Goal: Task Accomplishment & Management: Manage account settings

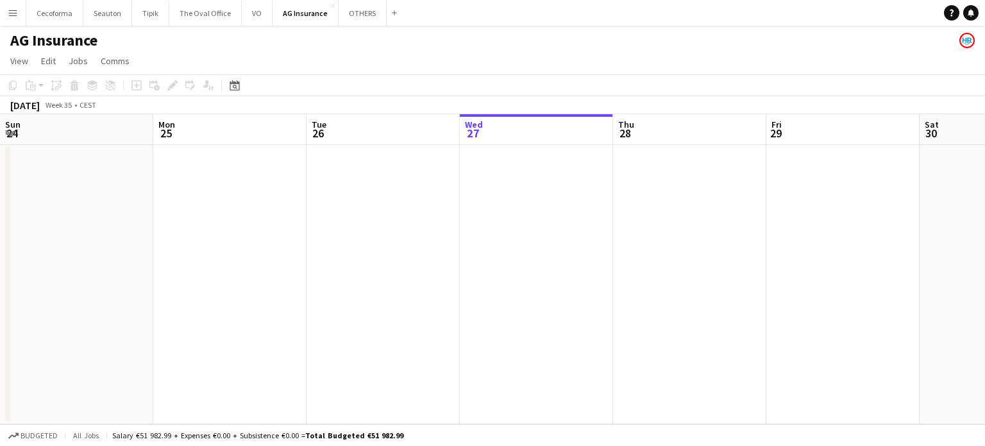
scroll to position [0, 307]
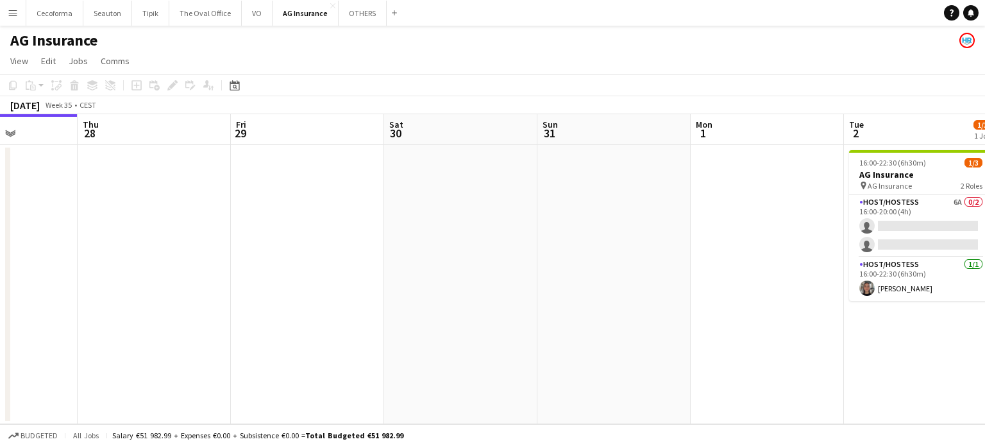
drag, startPoint x: 357, startPoint y: 283, endPoint x: 275, endPoint y: 279, distance: 82.9
click at [282, 280] on app-calendar-viewport "Sun 24 Mon 25 Tue 26 Wed 27 Thu 28 Fri 29 Sat 30 Sun 31 Mon 1 Tue 2 1/3 1 Job W…" at bounding box center [492, 269] width 985 height 310
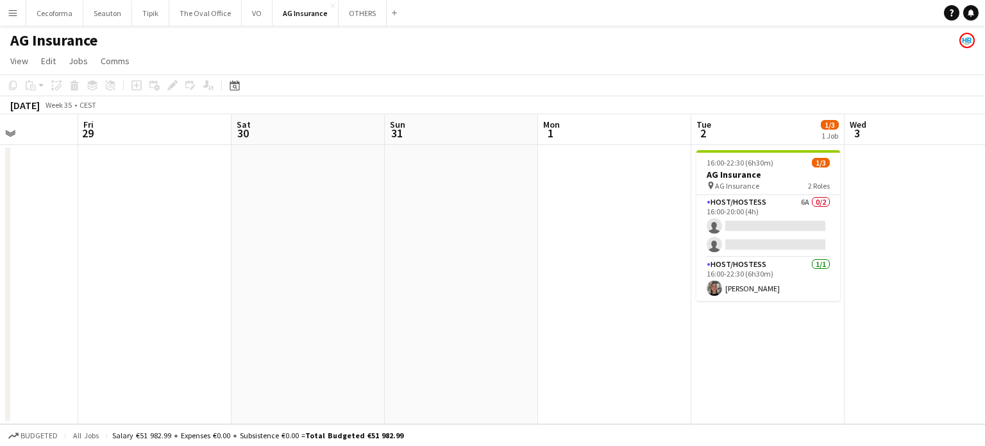
click at [204, 292] on app-calendar-viewport "Tue 26 Wed 27 Thu 28 Fri 29 Sat 30 Sun 31 Mon 1 Tue 2 1/3 1 Job Wed 3 Thu 4 Fri…" at bounding box center [492, 269] width 985 height 310
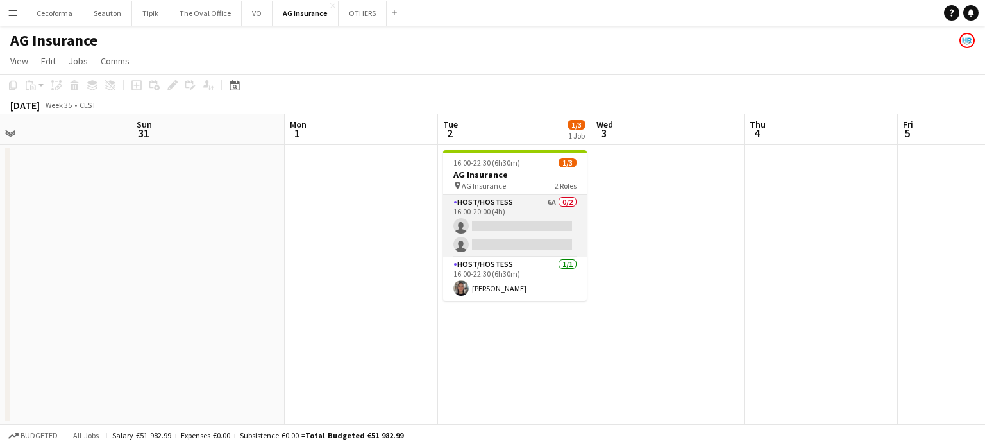
click at [511, 230] on app-card-role "Host/Hostess 6A 0/2 16:00-20:00 (4h) single-neutral-actions single-neutral-acti…" at bounding box center [515, 226] width 144 height 62
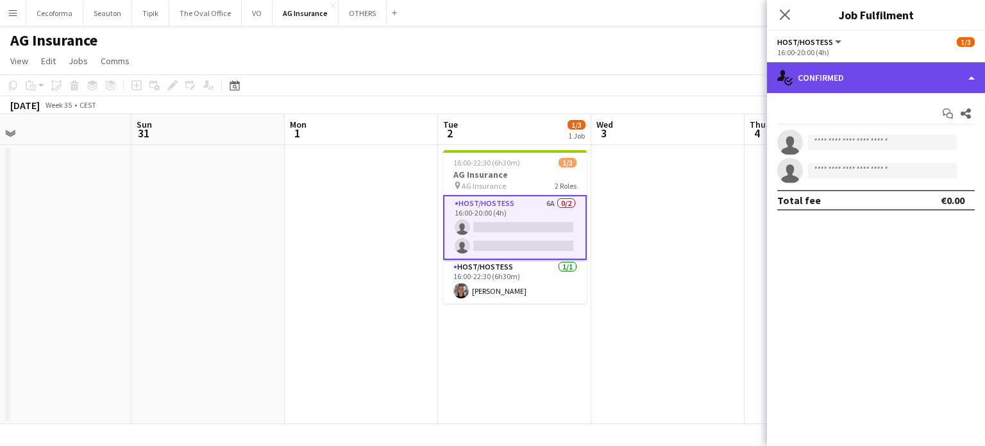
click at [972, 80] on div "single-neutral-actions-check-2 Confirmed" at bounding box center [876, 77] width 218 height 31
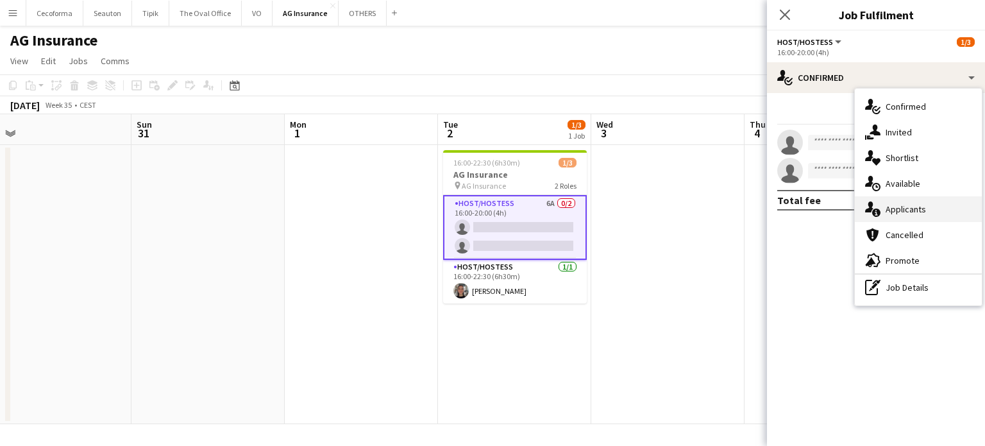
click at [906, 209] on div "single-neutral-actions-information Applicants" at bounding box center [918, 209] width 127 height 26
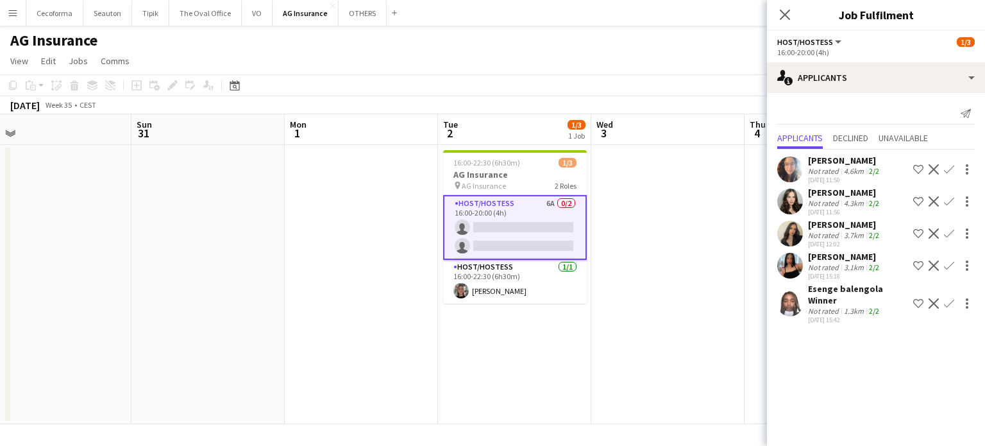
click at [944, 233] on app-icon "Confirm" at bounding box center [949, 233] width 10 height 10
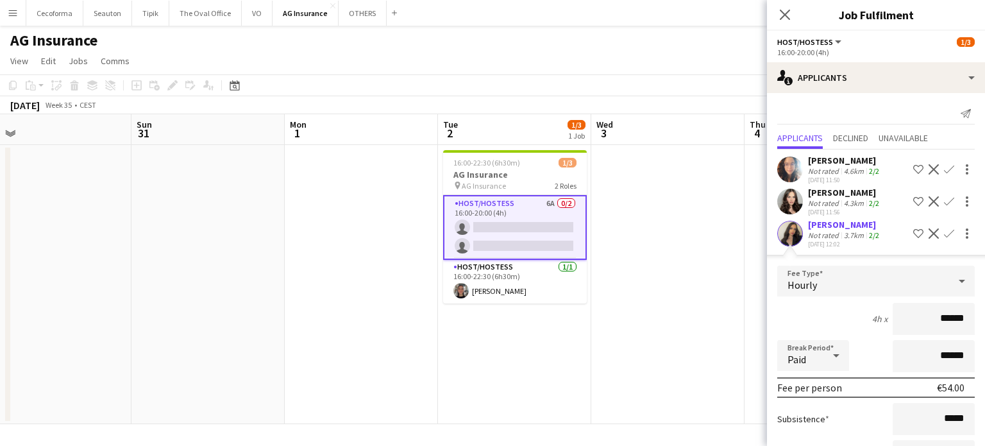
scroll to position [180, 0]
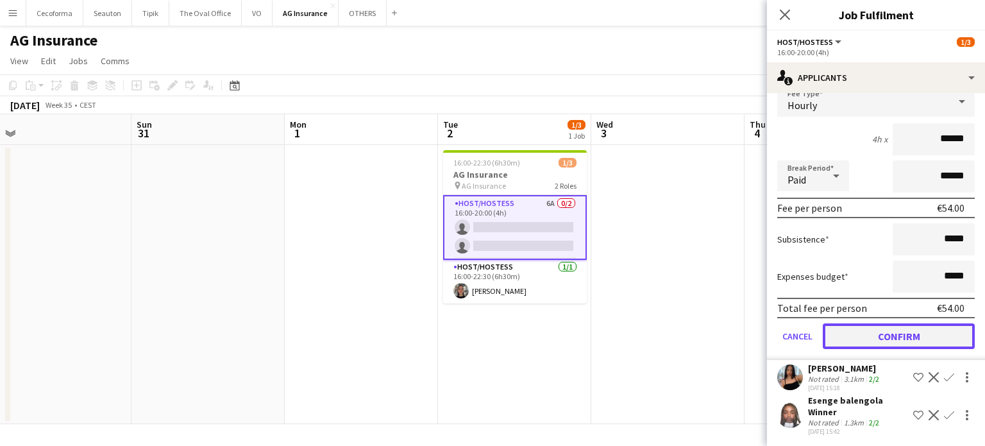
click at [892, 332] on button "Confirm" at bounding box center [899, 336] width 152 height 26
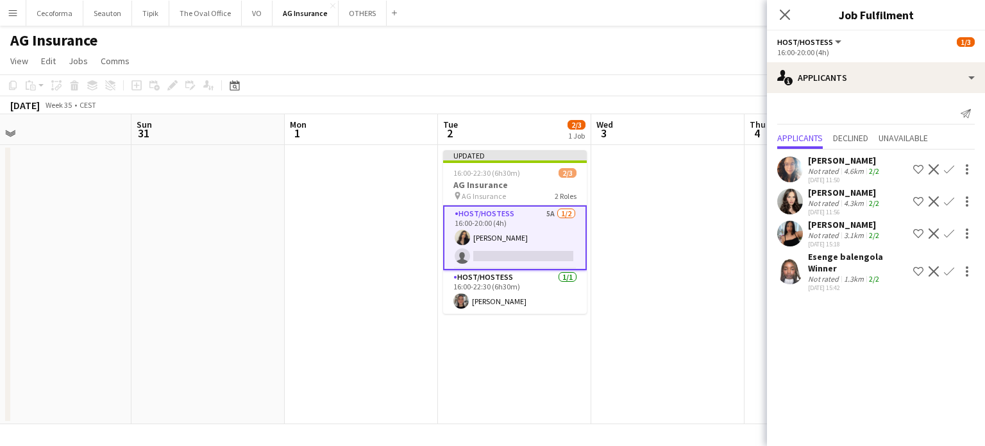
scroll to position [0, 0]
click at [900, 350] on mat-expansion-panel "users2 Applicants Send notification Applicants Declined Unavailable [PERSON_NAM…" at bounding box center [876, 269] width 218 height 353
click at [682, 334] on app-date-cell at bounding box center [667, 284] width 153 height 279
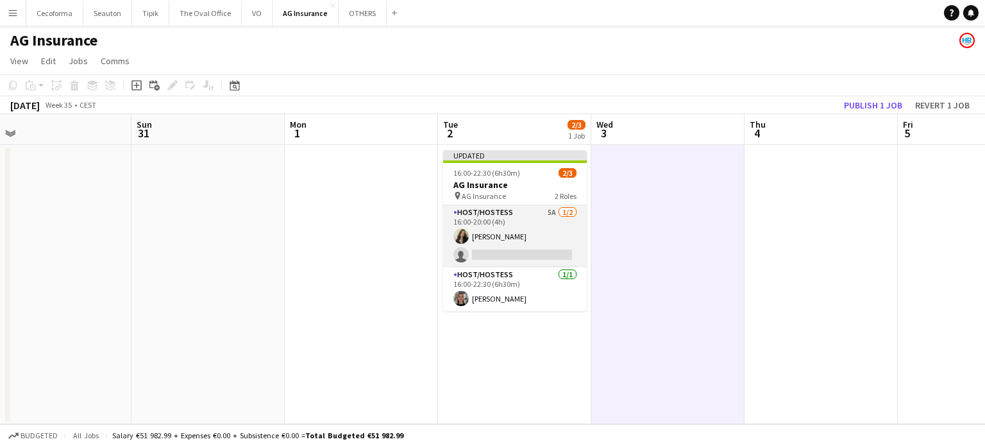
click at [513, 248] on app-card-role "Host/Hostess 5A [DATE] 16:00-20:00 (4h) [PERSON_NAME] single-neutral-actions" at bounding box center [515, 236] width 144 height 62
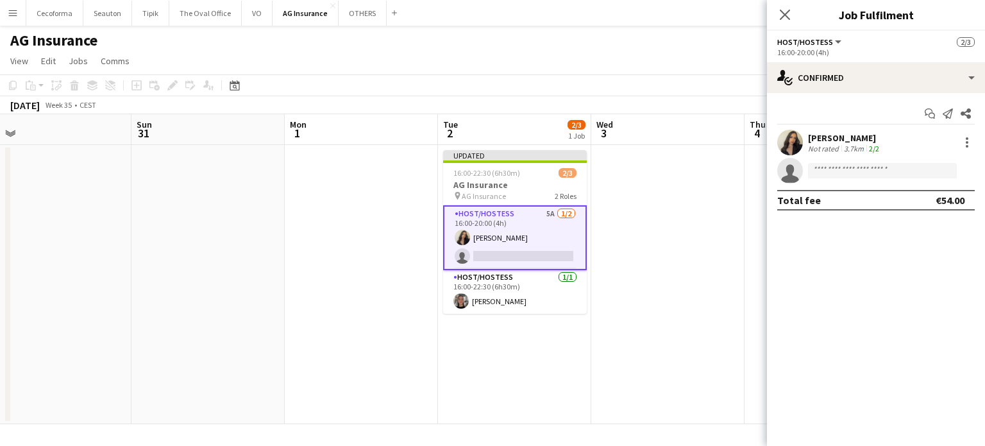
click at [654, 274] on app-date-cell at bounding box center [667, 284] width 153 height 279
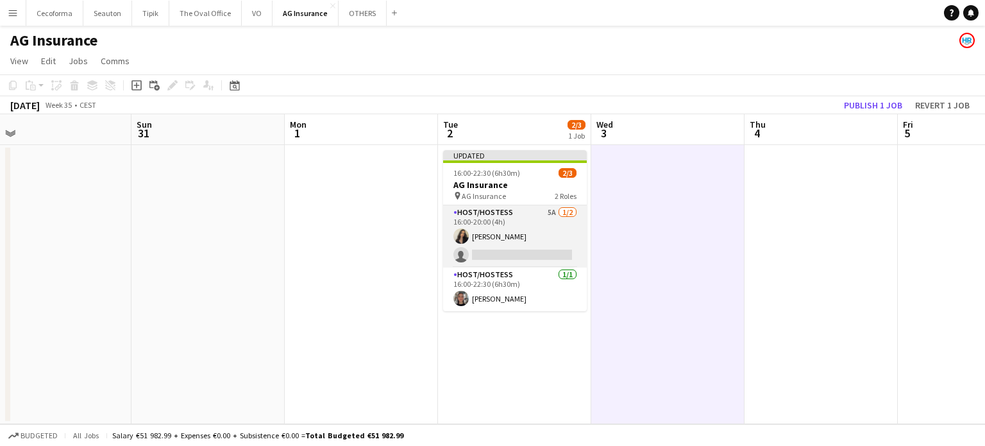
click at [500, 251] on app-card-role "Host/Hostess 5A [DATE] 16:00-20:00 (4h) [PERSON_NAME] single-neutral-actions" at bounding box center [515, 236] width 144 height 62
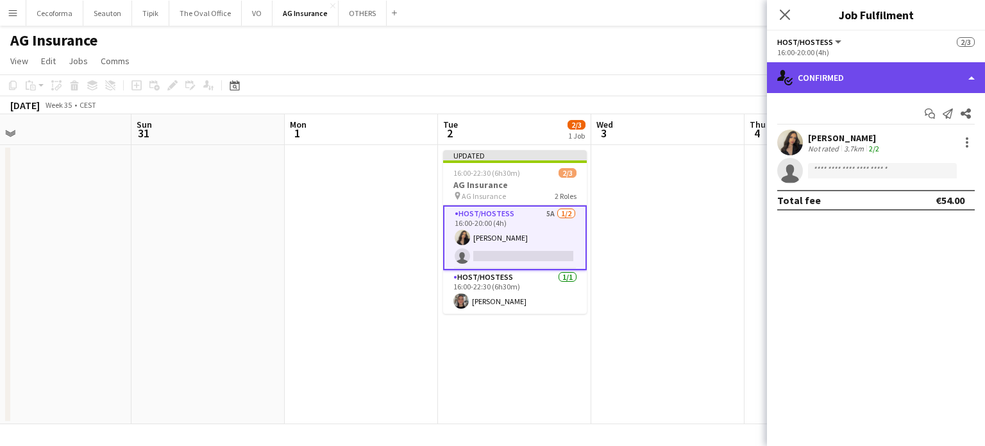
click at [972, 80] on div "single-neutral-actions-check-2 Confirmed" at bounding box center [876, 77] width 218 height 31
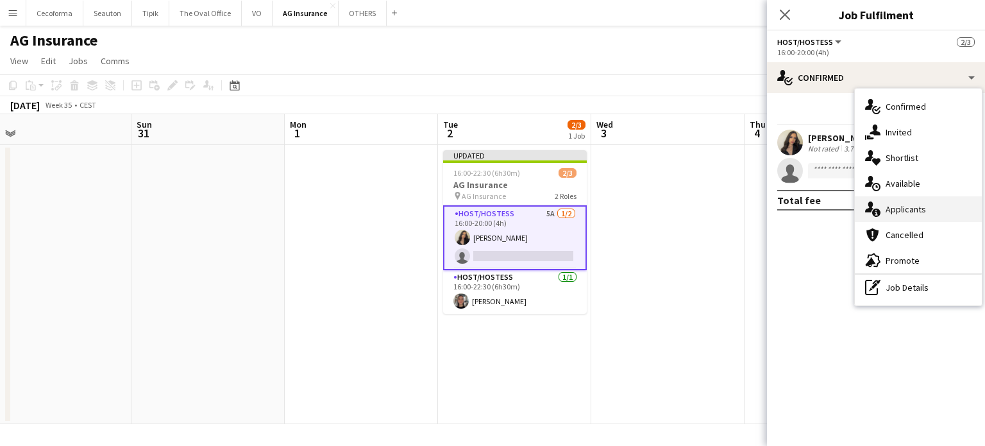
click at [902, 209] on div "single-neutral-actions-information Applicants" at bounding box center [918, 209] width 127 height 26
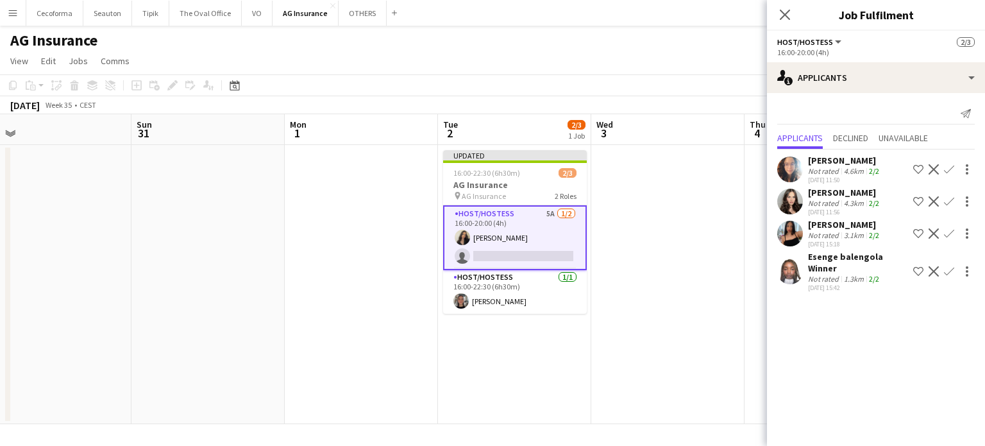
click at [944, 201] on app-icon "Confirm" at bounding box center [949, 201] width 10 height 10
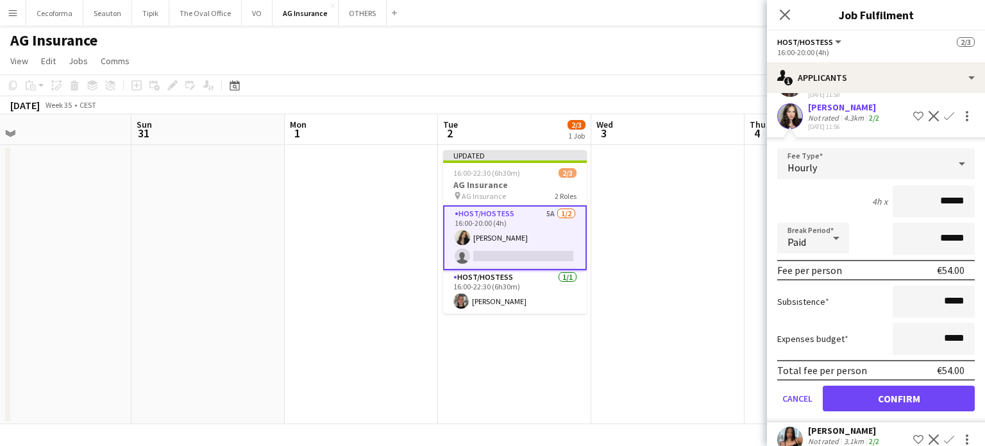
scroll to position [148, 0]
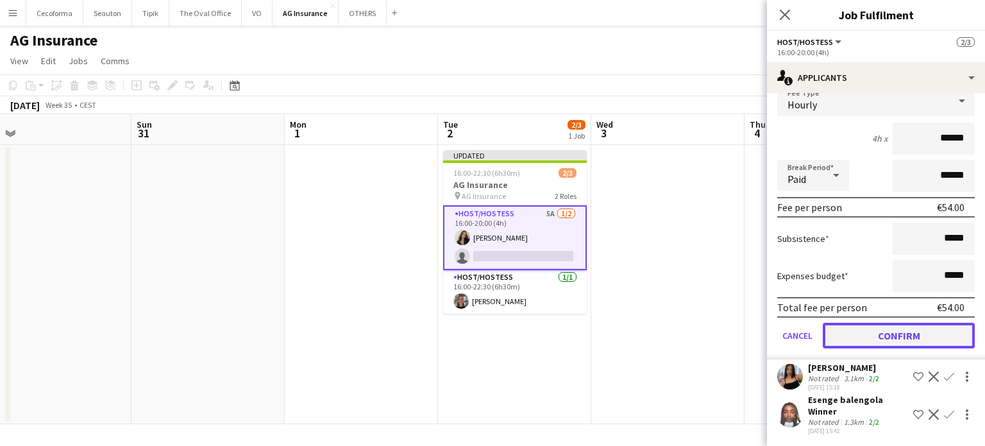
click at [892, 333] on button "Confirm" at bounding box center [899, 336] width 152 height 26
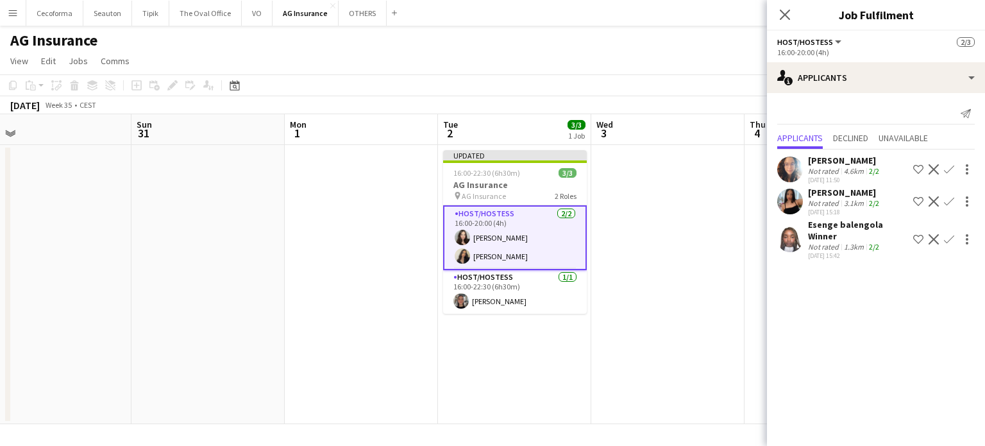
scroll to position [0, 0]
click at [690, 330] on app-date-cell at bounding box center [667, 284] width 153 height 279
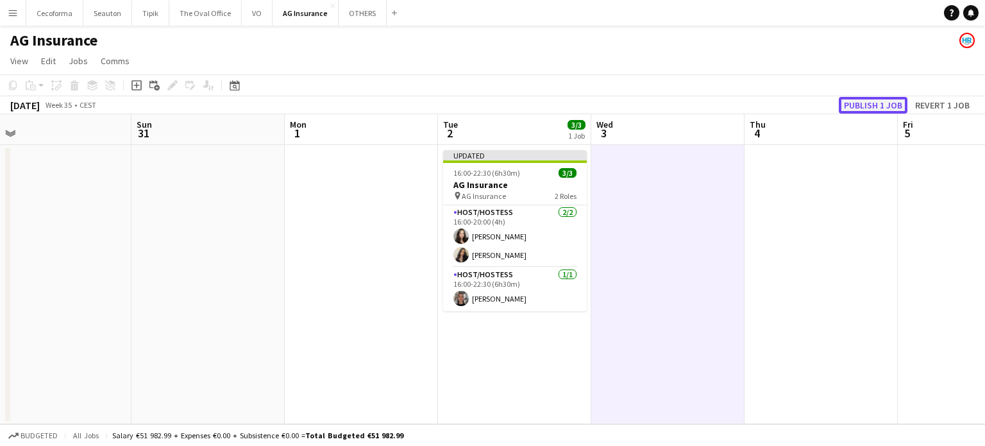
click at [875, 107] on button "Publish 1 job" at bounding box center [873, 105] width 69 height 17
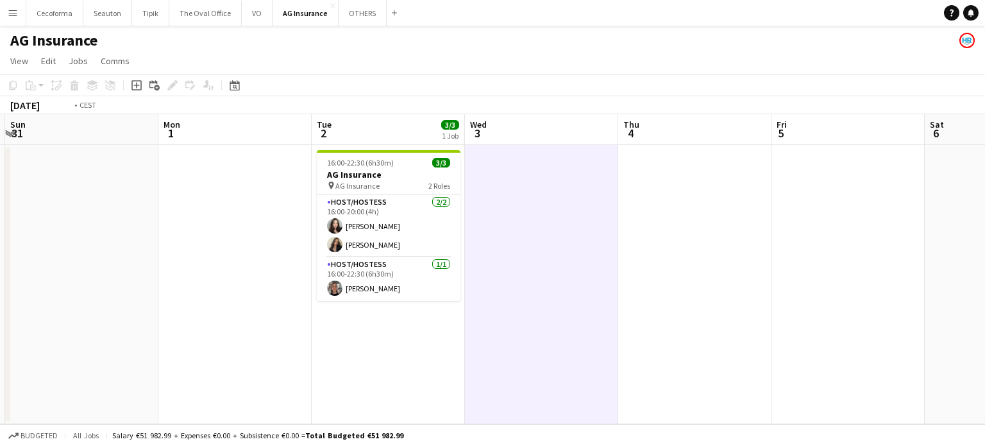
drag, startPoint x: 835, startPoint y: 275, endPoint x: 351, endPoint y: 280, distance: 483.6
click at [351, 280] on app-calendar-viewport "Thu 28 Fri 29 Sat 30 Sun 31 Mon 1 Tue 2 3/3 1 Job Wed 3 Thu 4 Fri 5 Sat 6 Sun 7…" at bounding box center [492, 269] width 985 height 310
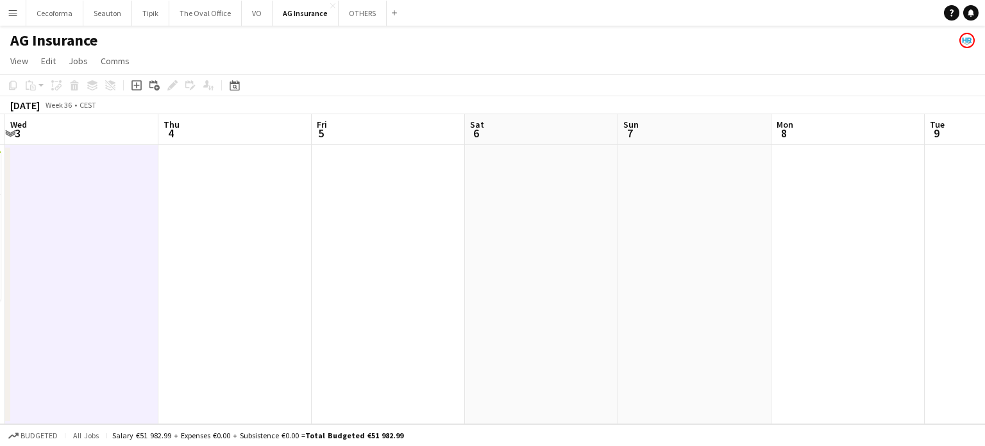
scroll to position [0, 357]
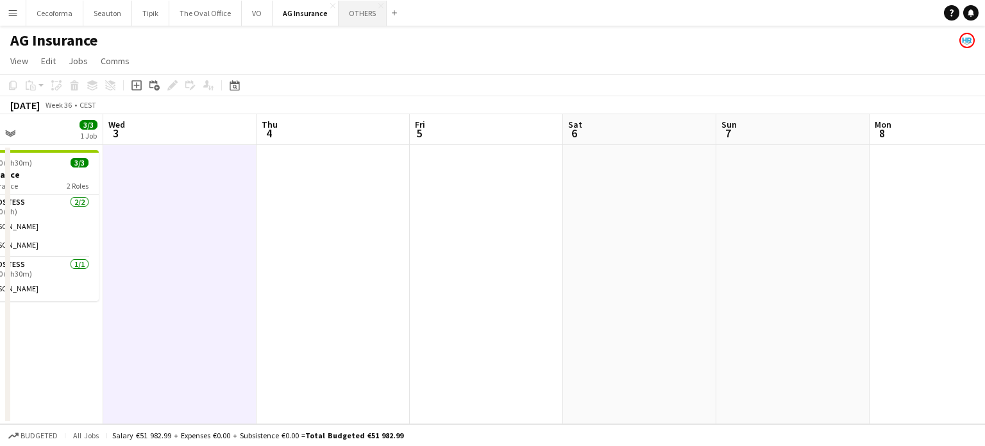
click at [359, 17] on button "OTHERS Close" at bounding box center [363, 13] width 48 height 25
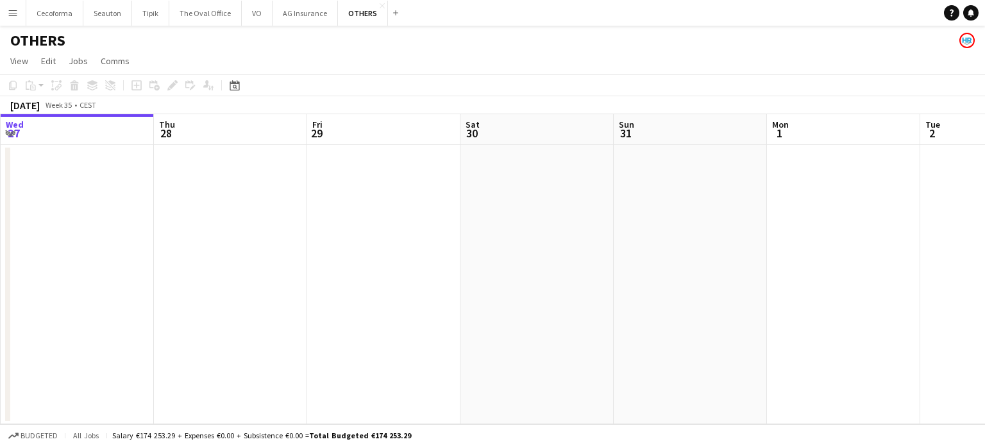
drag, startPoint x: 867, startPoint y: 307, endPoint x: 601, endPoint y: 312, distance: 266.2
click at [436, 304] on app-calendar-viewport "Sun 24 Mon 25 Tue 26 Wed 27 Thu 28 Fri 29 Sat 30 Sun 31 Mon 1 Tue 2 Wed 3 Thu 4" at bounding box center [492, 269] width 985 height 310
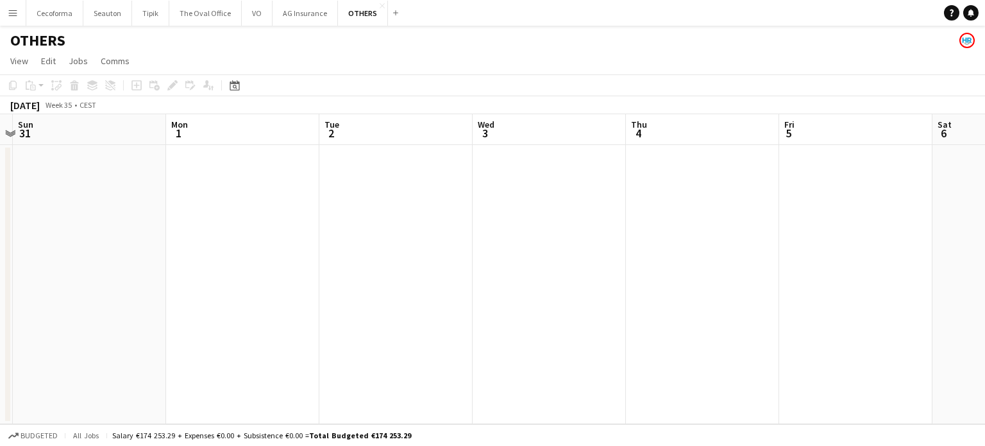
drag, startPoint x: 635, startPoint y: 320, endPoint x: 444, endPoint y: 299, distance: 191.7
click at [413, 307] on app-calendar-viewport "Thu 28 Fri 29 Sat 30 Sun 31 Mon 1 Tue 2 Wed 3 Thu 4 Fri 5 Sat 6 Sun 7 Mon 8" at bounding box center [492, 269] width 985 height 310
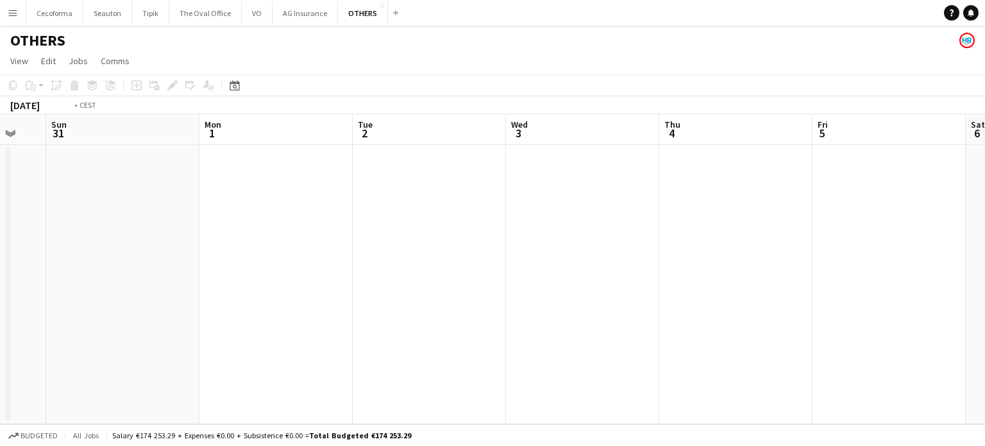
drag, startPoint x: 480, startPoint y: 307, endPoint x: 500, endPoint y: 301, distance: 21.3
click at [471, 307] on app-calendar-viewport "Thu 28 Fri 29 Sat 30 Sun 31 Mon 1 Tue 2 Wed 3 Thu 4 Fri 5 Sat 6 Sun 7 Mon 8" at bounding box center [492, 269] width 985 height 310
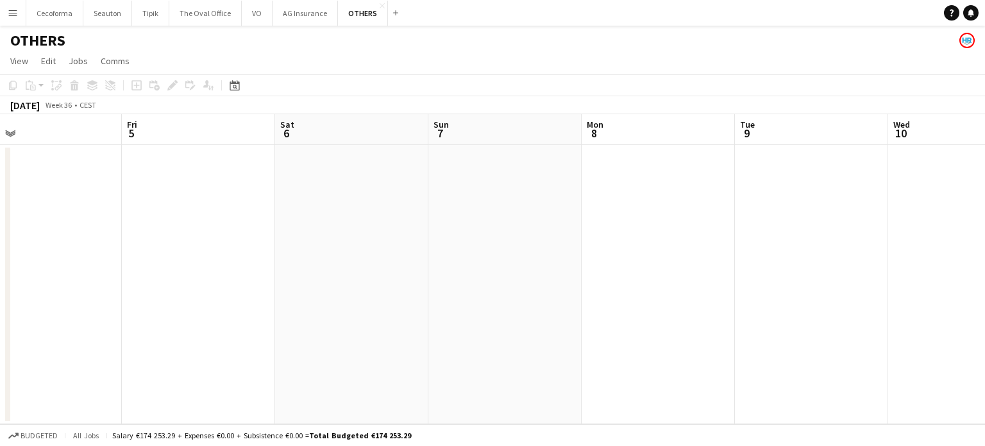
drag, startPoint x: 754, startPoint y: 294, endPoint x: 292, endPoint y: 278, distance: 461.4
click at [292, 278] on app-calendar-viewport "Mon 1 Tue 2 Wed 3 Thu 4 Fri 5 Sat 6 Sun 7 Mon 8 Tue 9 Wed 10 Thu 11 Fri 12" at bounding box center [492, 269] width 985 height 310
drag, startPoint x: 353, startPoint y: 297, endPoint x: 420, endPoint y: 292, distance: 66.9
click at [328, 294] on app-calendar-viewport "Mon 1 Tue 2 Wed 3 Thu 4 Fri 5 Sat 6 Sun 7 Mon 8 Tue 9 Wed 10 Thu 11 Fri 12" at bounding box center [492, 269] width 985 height 310
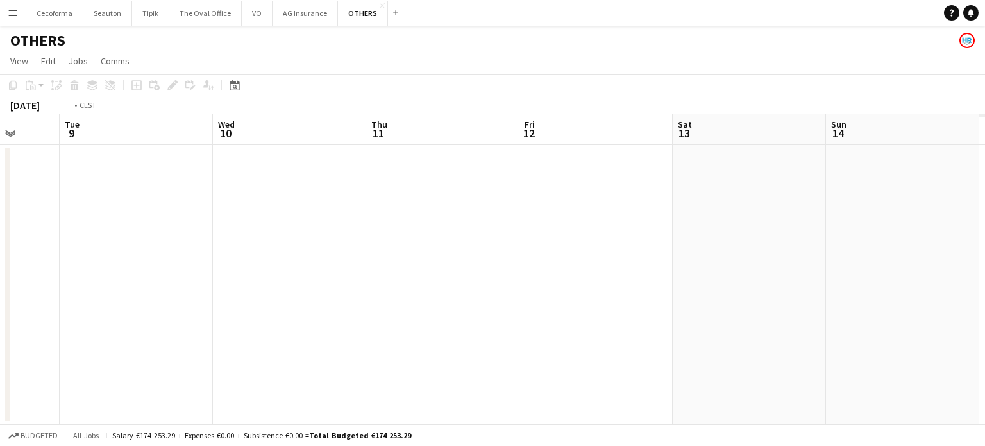
drag, startPoint x: 686, startPoint y: 320, endPoint x: 321, endPoint y: 289, distance: 366.3
click at [301, 294] on app-calendar-viewport "Fri 5 Sat 6 Sun 7 Mon 8 Tue 9 Wed 10 Thu 11 Fri 12 Sat 13 Sun 14 Mon 15 Tue 16" at bounding box center [492, 269] width 985 height 310
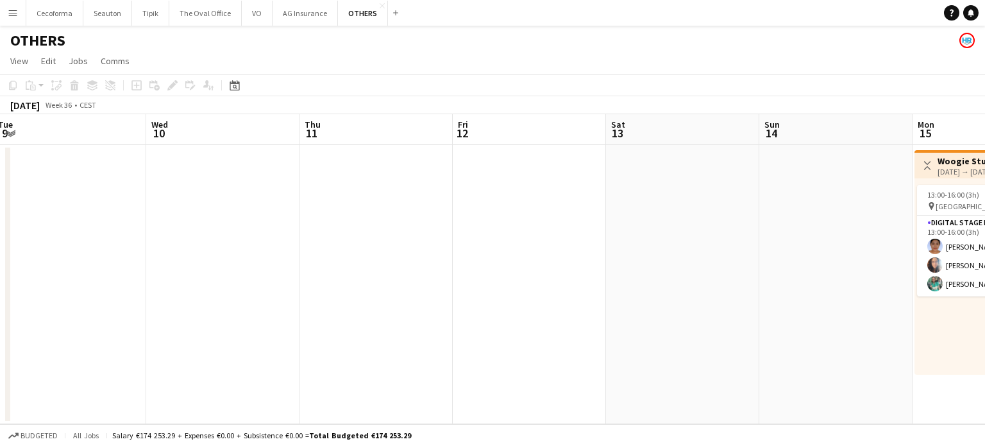
drag, startPoint x: 323, startPoint y: 284, endPoint x: 294, endPoint y: 280, distance: 29.8
click at [293, 280] on app-calendar-viewport "Sun 7 Mon 8 Tue 9 Wed 10 Thu 11 Fri 12 Sat 13 Sun 14 Mon 15 3/3 1 Job Tue 16 3/…" at bounding box center [492, 269] width 985 height 310
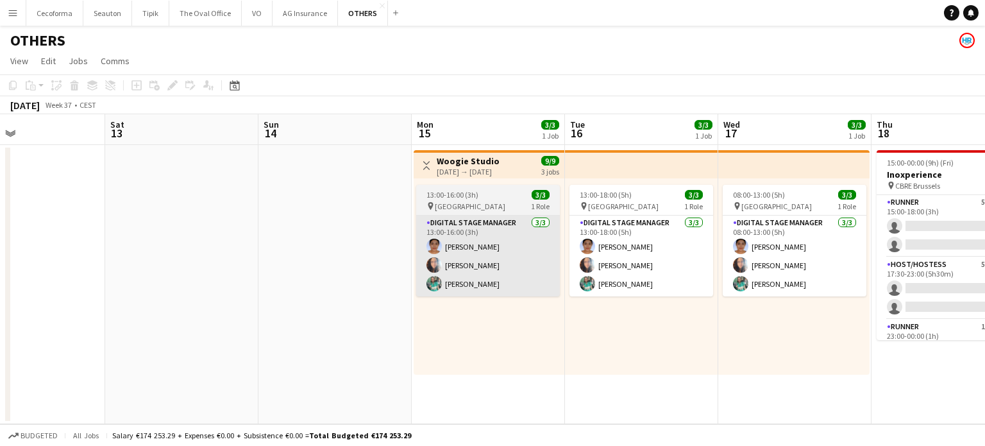
drag, startPoint x: 513, startPoint y: 292, endPoint x: 317, endPoint y: 280, distance: 196.6
click at [221, 282] on app-calendar-viewport "Tue 9 Wed 10 Thu 11 Fri 12 Sat 13 Sun 14 Mon 15 3/3 1 Job Tue 16 3/3 1 Job Wed …" at bounding box center [492, 269] width 985 height 310
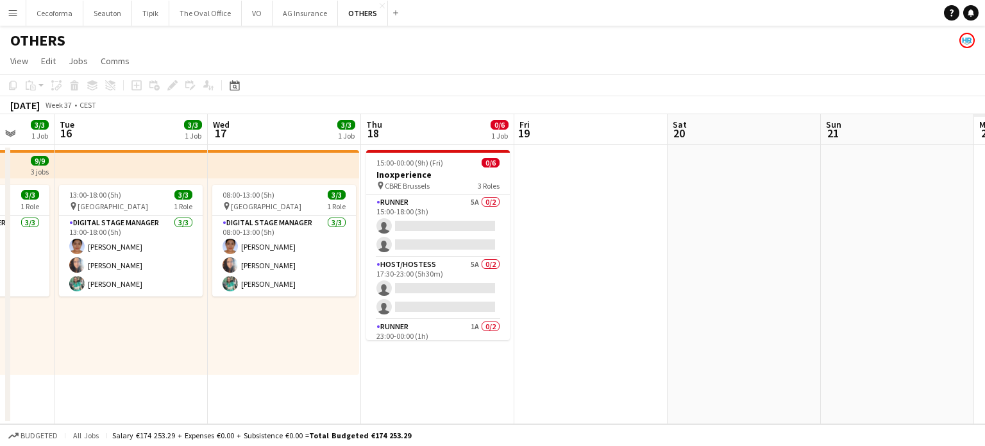
drag, startPoint x: 554, startPoint y: 323, endPoint x: 403, endPoint y: 315, distance: 151.6
click at [403, 315] on app-calendar-viewport "Fri 12 Sat 13 Sun 14 Mon 15 3/3 1 Job Tue 16 3/3 1 Job Wed 17 3/3 1 Job Thu 18 …" at bounding box center [492, 269] width 985 height 310
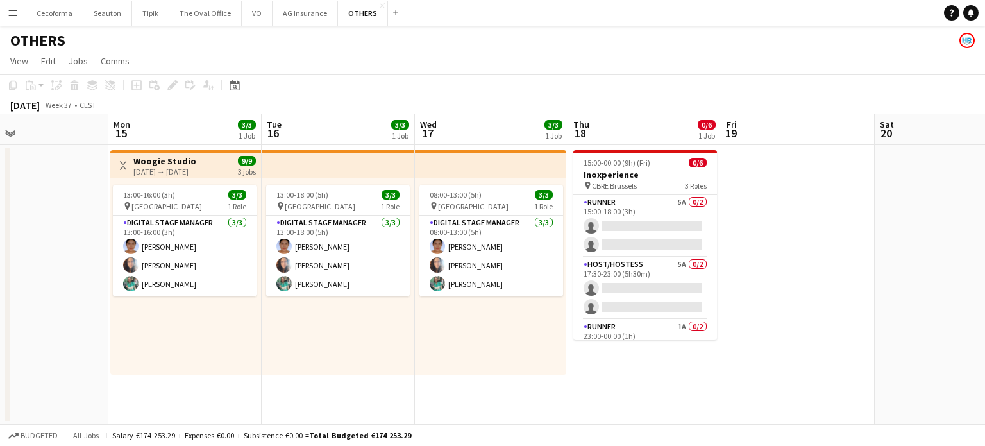
scroll to position [0, 401]
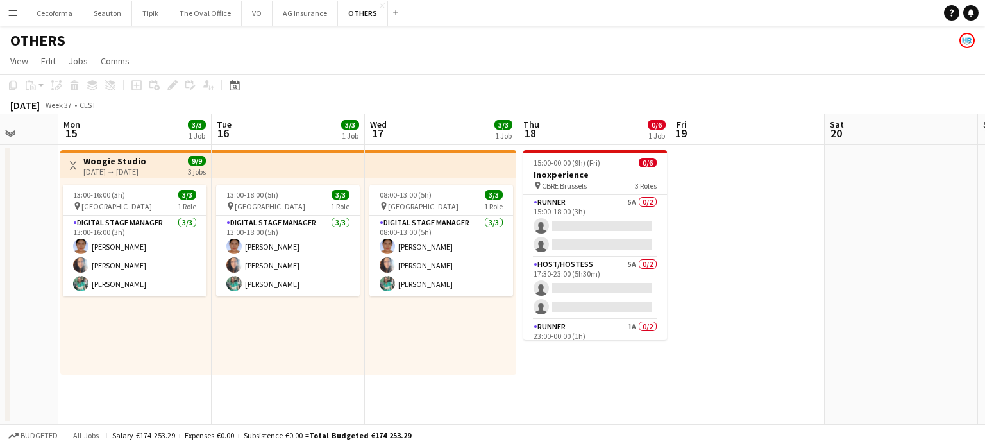
drag, startPoint x: 782, startPoint y: 288, endPoint x: 732, endPoint y: 285, distance: 50.1
click at [732, 285] on app-calendar-viewport "Fri 12 Sat 13 Sun 14 Mon 15 3/3 1 Job Tue 16 3/3 1 Job Wed 17 3/3 1 Job Thu 18 …" at bounding box center [492, 269] width 985 height 310
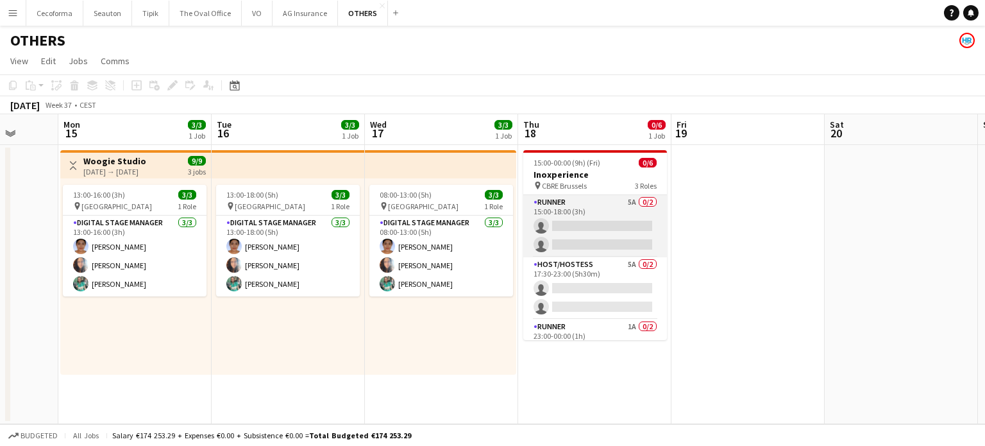
click at [611, 237] on app-card-role "Runner 5A 0/2 15:00-18:00 (3h) single-neutral-actions single-neutral-actions" at bounding box center [595, 226] width 144 height 62
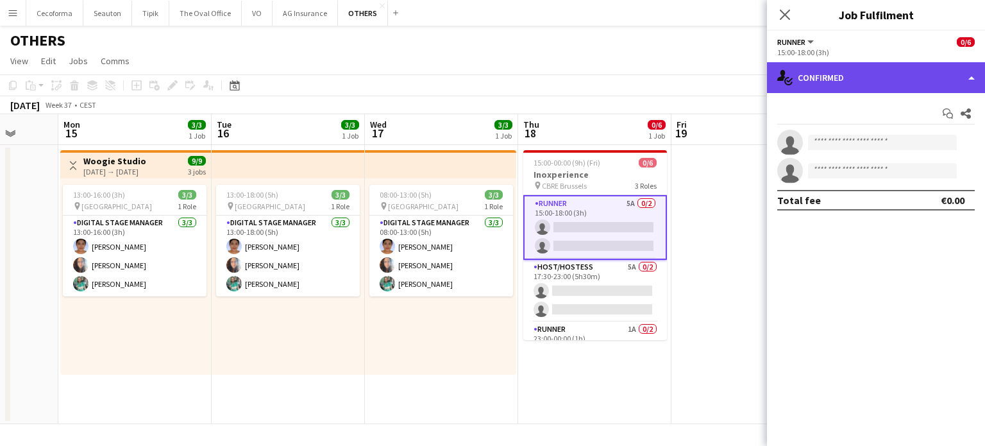
click at [972, 75] on div "single-neutral-actions-check-2 Confirmed" at bounding box center [876, 77] width 218 height 31
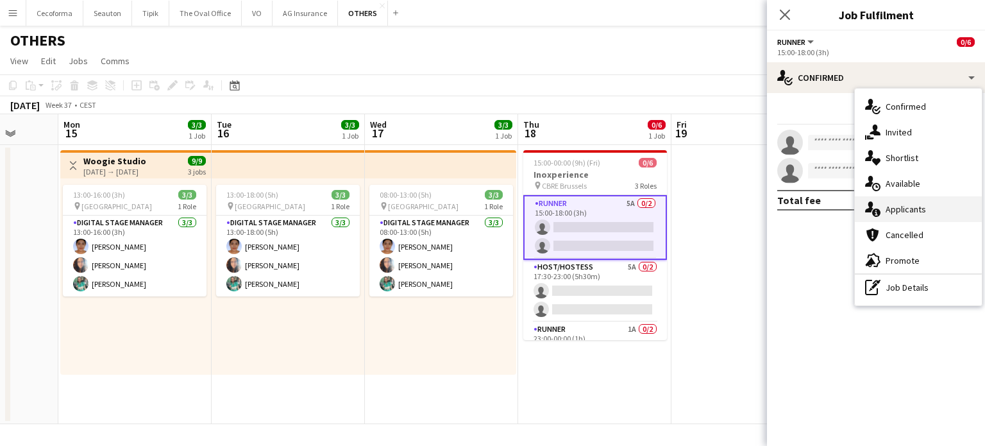
click at [905, 204] on div "single-neutral-actions-information Applicants" at bounding box center [918, 209] width 127 height 26
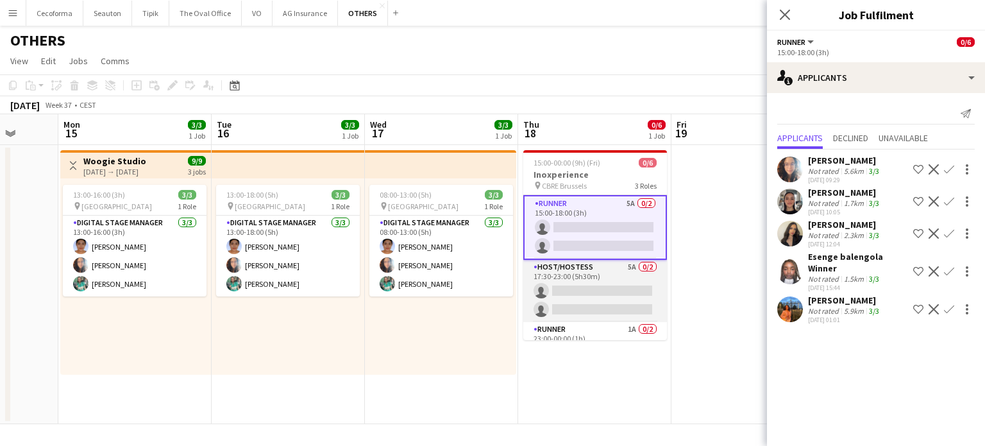
click at [614, 296] on app-card-role "Host/Hostess 5A 0/2 17:30-23:00 (5h30m) single-neutral-actions single-neutral-a…" at bounding box center [595, 291] width 144 height 62
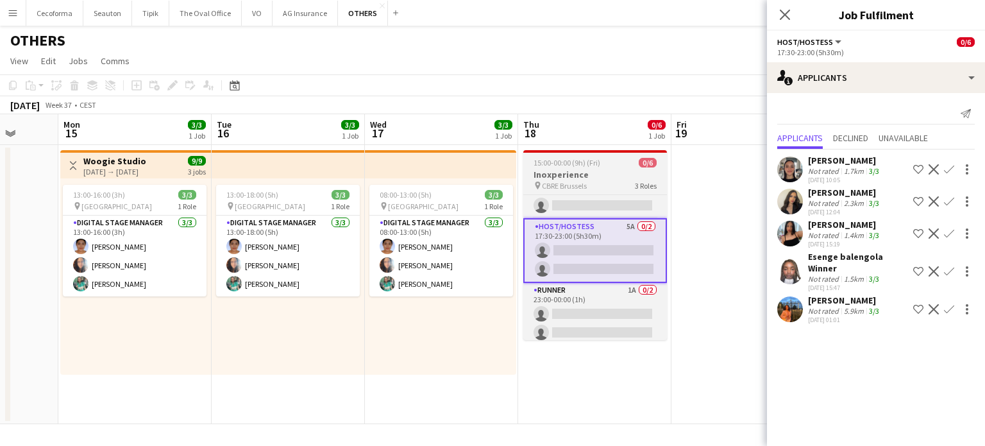
scroll to position [44, 0]
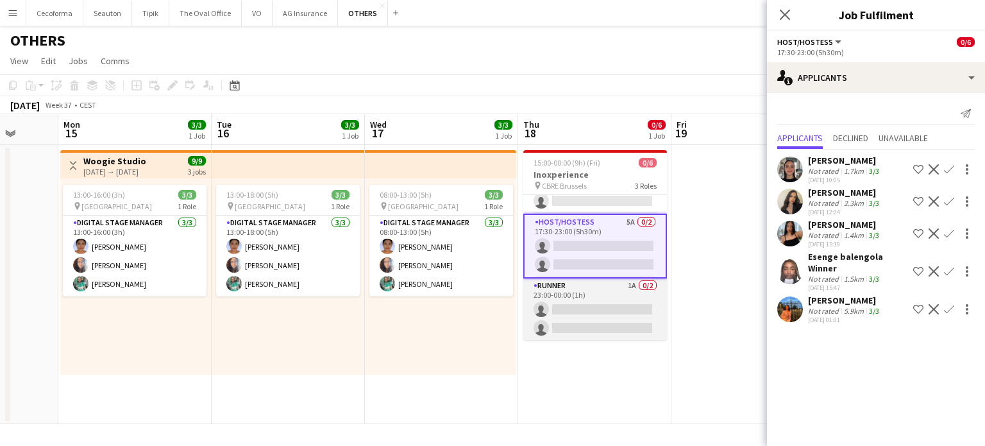
click at [598, 308] on app-card-role "Runner 1A 0/2 23:00-00:00 (1h) single-neutral-actions single-neutral-actions" at bounding box center [595, 309] width 144 height 62
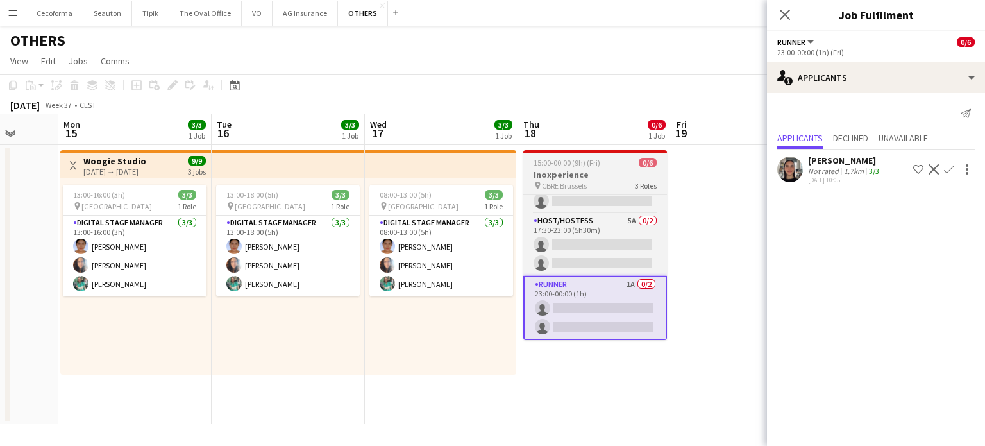
scroll to position [0, 0]
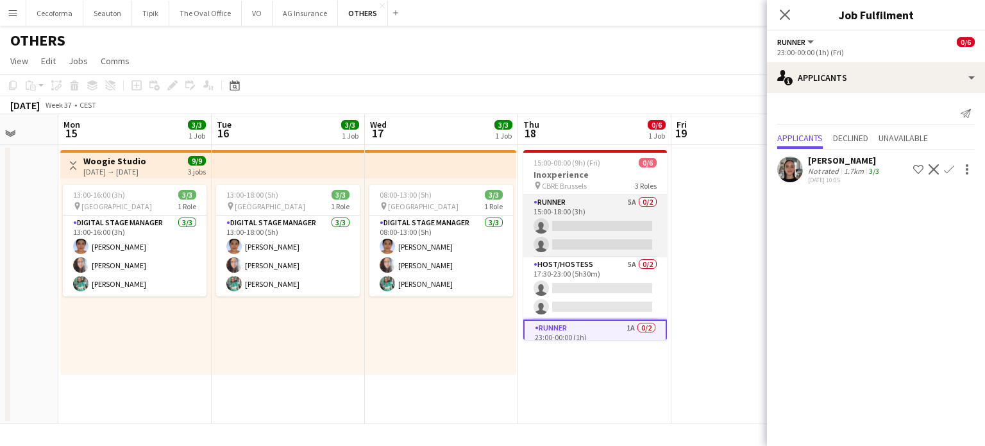
click at [598, 226] on app-card-role "Runner 5A 0/2 15:00-18:00 (3h) single-neutral-actions single-neutral-actions" at bounding box center [595, 226] width 144 height 62
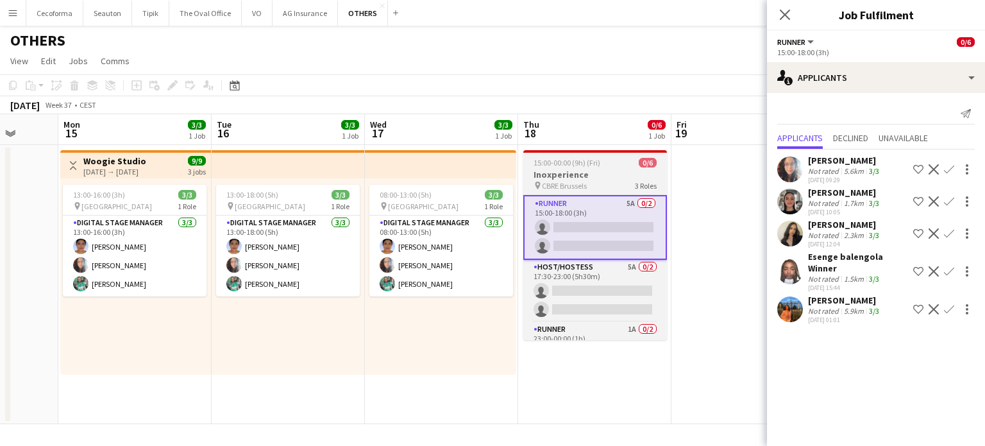
click at [556, 175] on h3 "Inoxperience" at bounding box center [595, 175] width 144 height 12
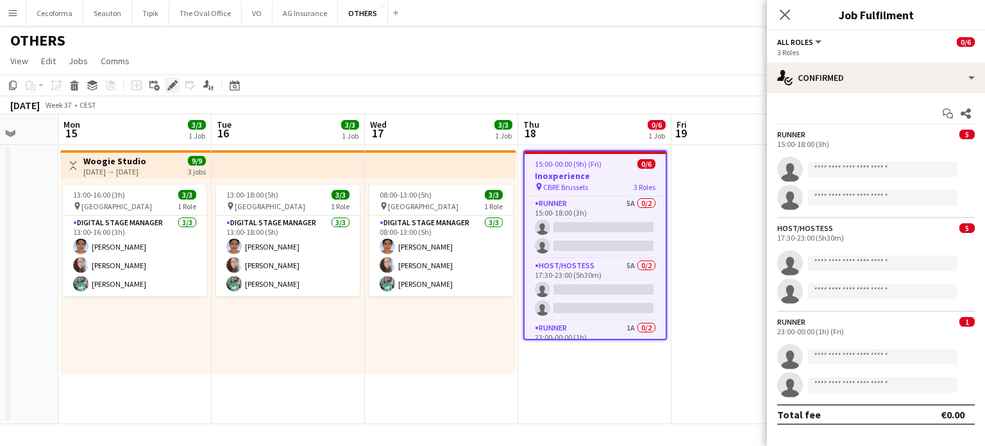
click at [176, 81] on icon at bounding box center [175, 81] width 3 height 3
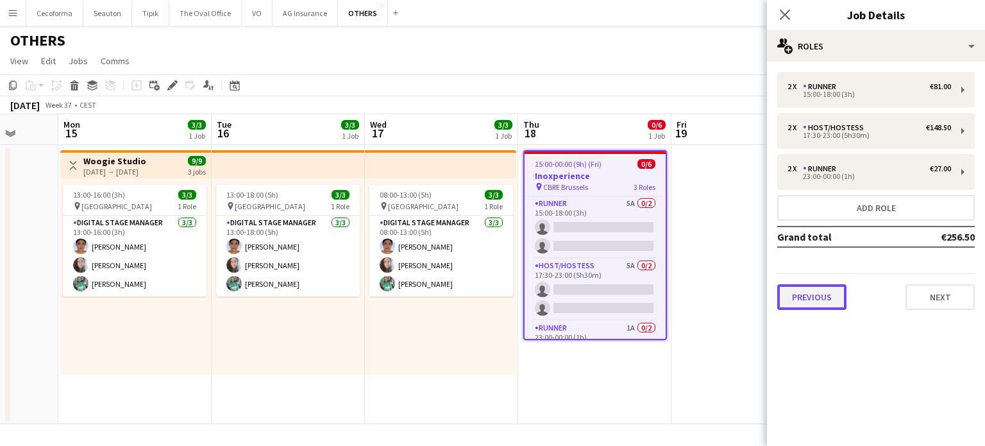
click at [818, 299] on button "Previous" at bounding box center [811, 297] width 69 height 26
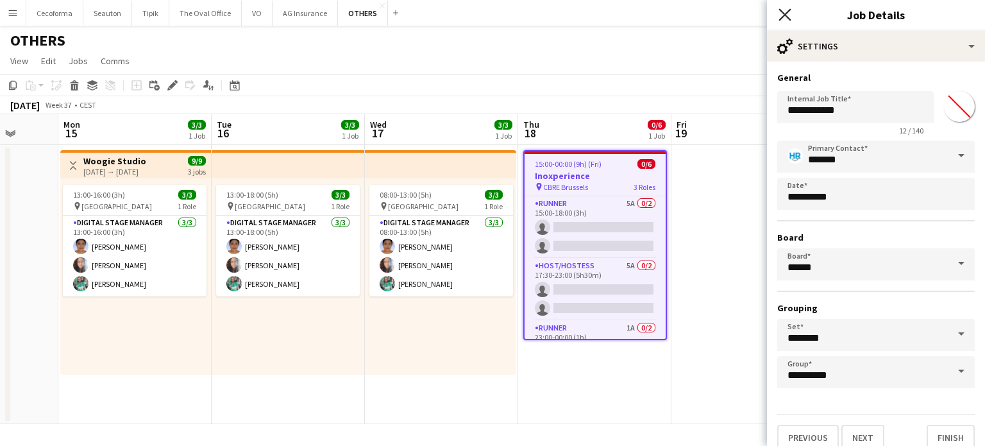
click at [790, 16] on icon "Close pop-in" at bounding box center [785, 14] width 12 height 12
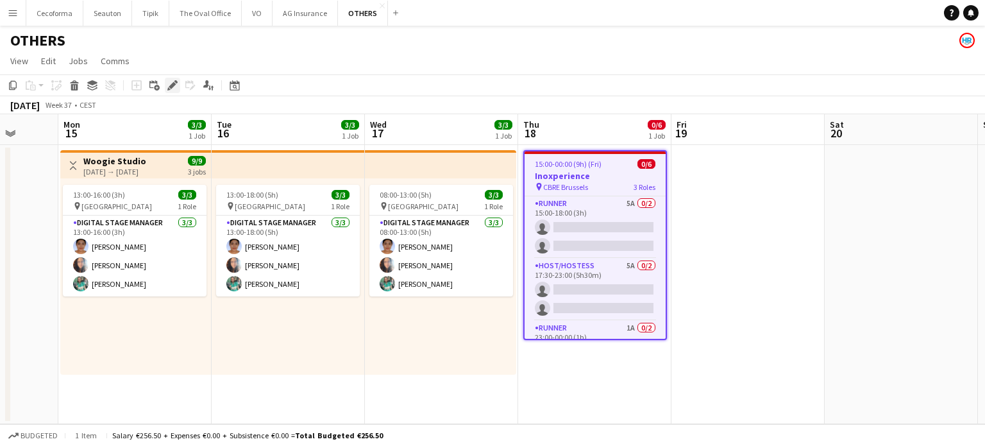
click at [171, 85] on icon at bounding box center [172, 85] width 7 height 7
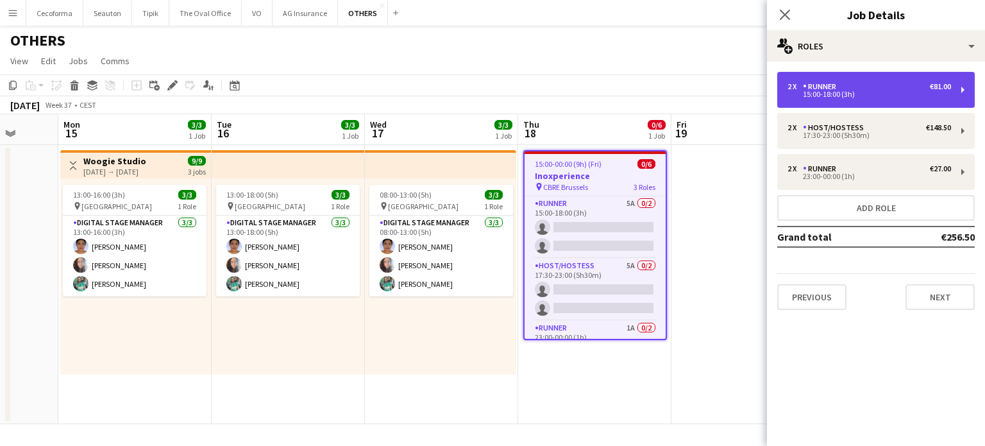
click at [891, 89] on div "2 x Runner €81.00" at bounding box center [870, 86] width 164 height 9
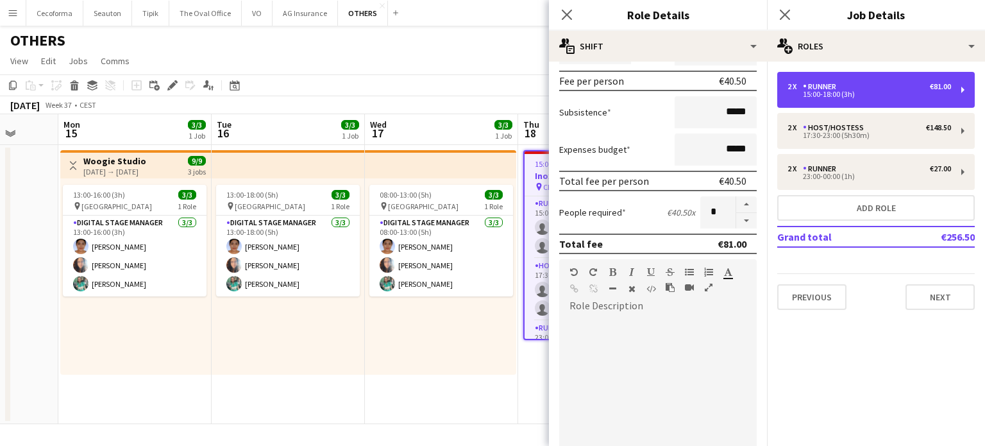
scroll to position [192, 0]
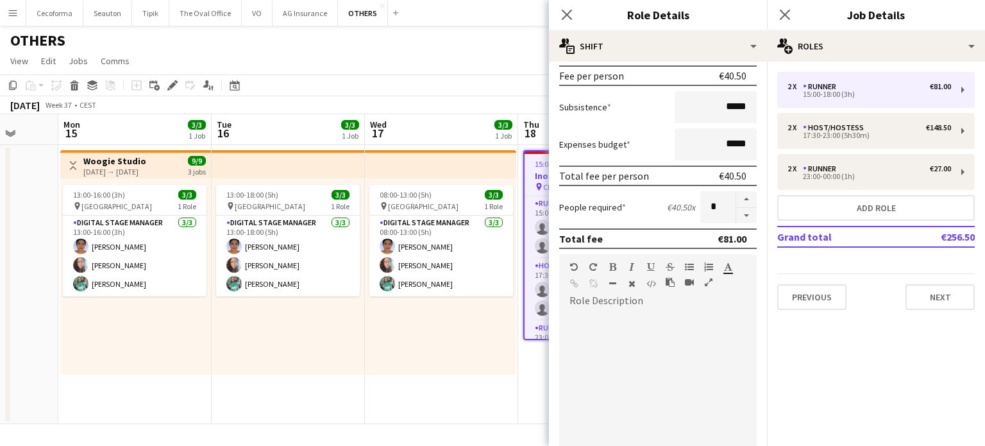
click at [598, 335] on div at bounding box center [658, 388] width 198 height 154
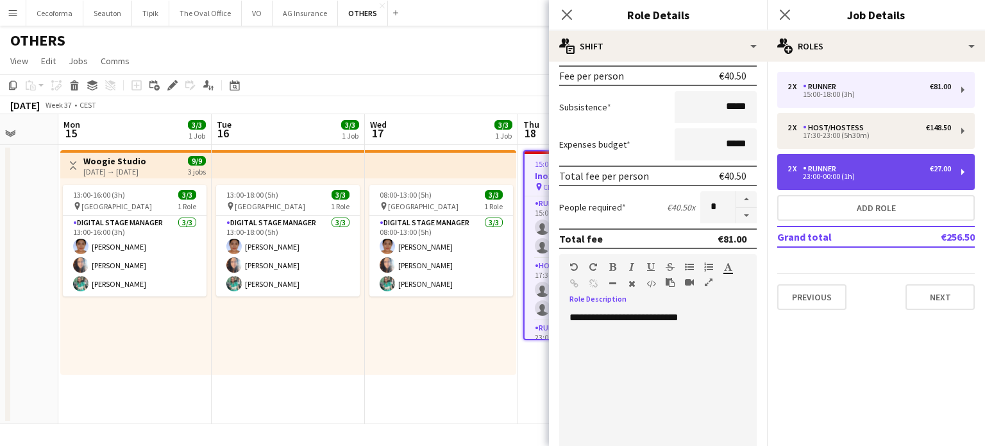
click at [854, 174] on div "23:00-00:00 (1h)" at bounding box center [870, 176] width 164 height 6
type input "*****"
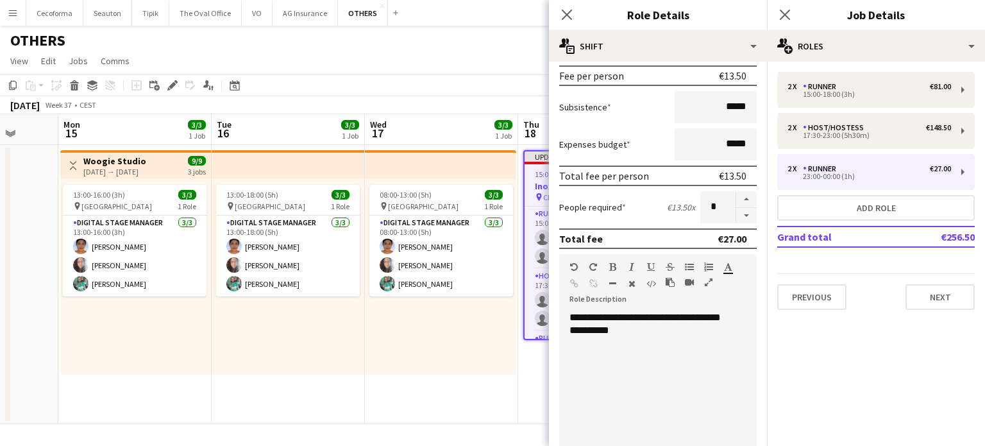
click at [568, 313] on div "**********" at bounding box center [653, 388] width 188 height 154
click at [606, 342] on div "**********" at bounding box center [653, 388] width 188 height 154
click at [584, 342] on div "**********" at bounding box center [653, 388] width 188 height 154
click at [610, 344] on div "**********" at bounding box center [653, 388] width 188 height 154
click at [664, 373] on div "**********" at bounding box center [653, 388] width 188 height 154
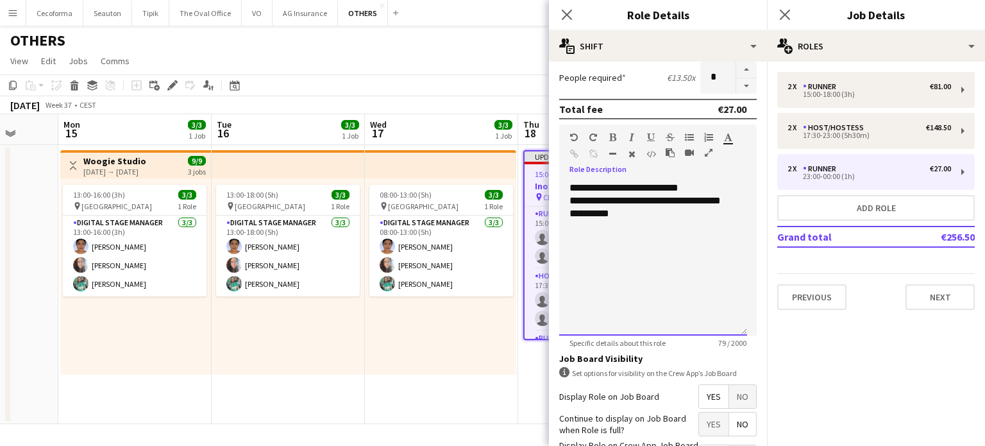
scroll to position [419, 0]
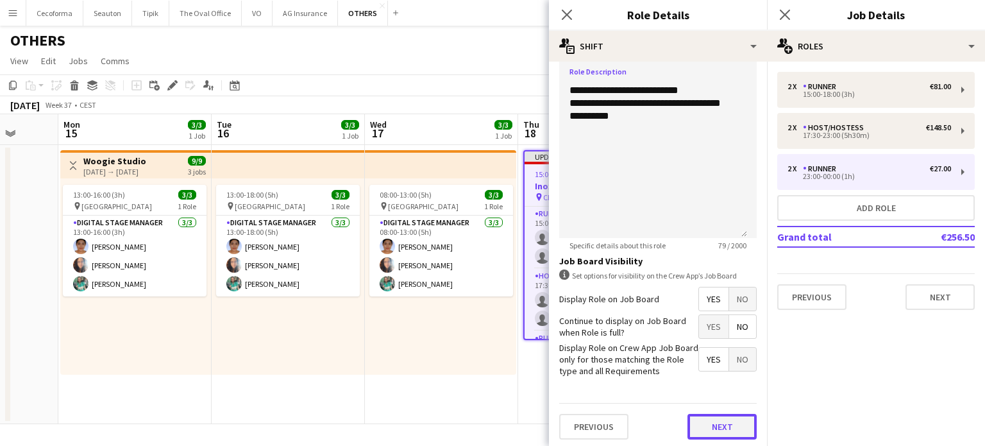
click at [710, 423] on button "Next" at bounding box center [722, 427] width 69 height 26
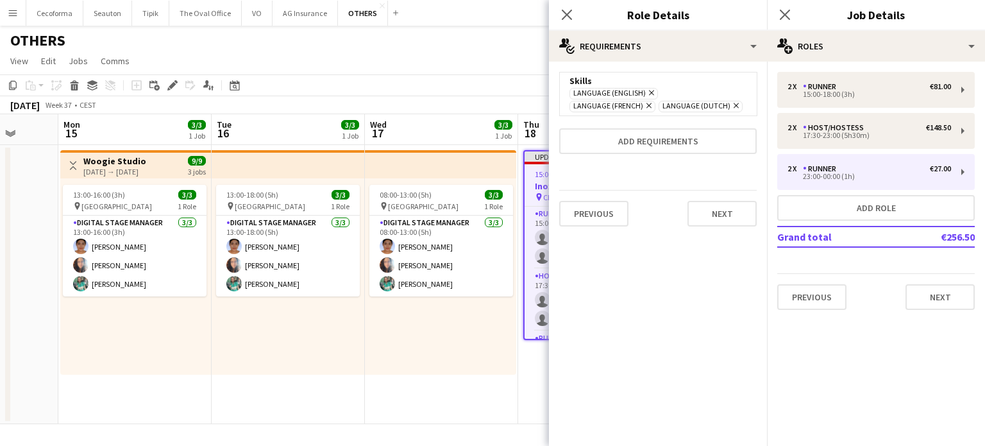
scroll to position [0, 0]
click at [719, 224] on div "Previous Next" at bounding box center [658, 213] width 198 height 47
click at [724, 211] on button "Next" at bounding box center [722, 214] width 69 height 26
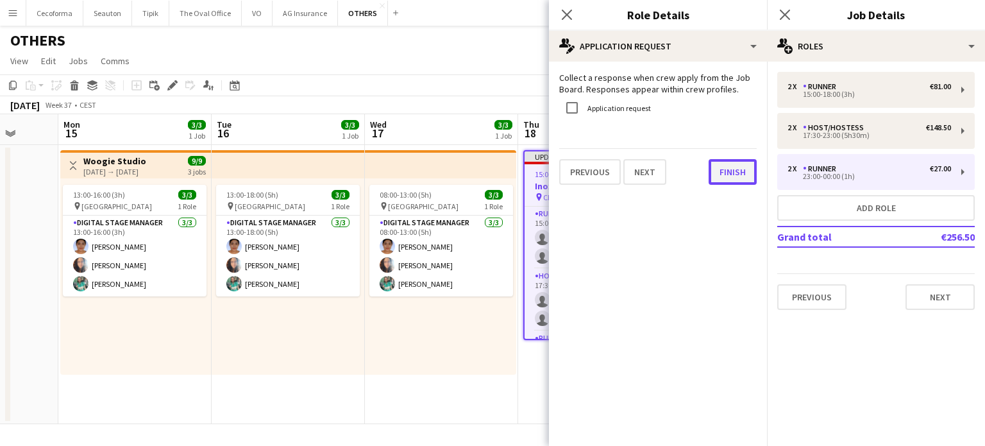
click at [726, 168] on button "Finish" at bounding box center [733, 172] width 48 height 26
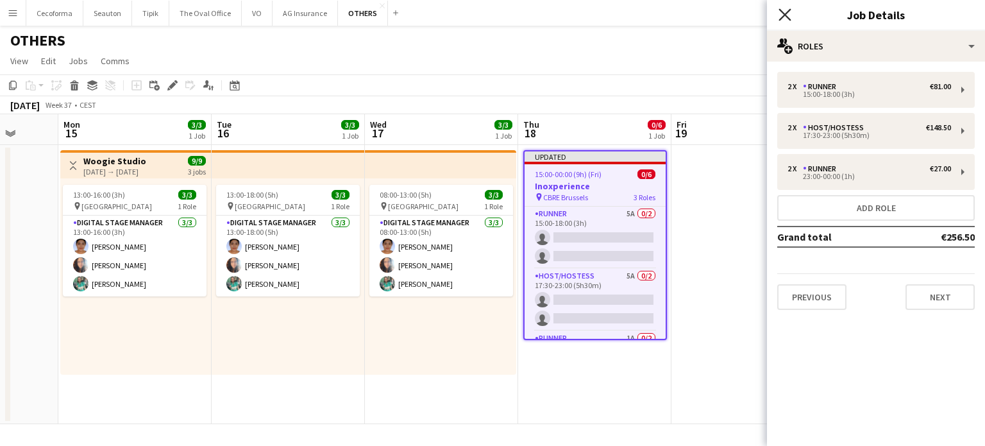
click at [786, 12] on icon "Close pop-in" at bounding box center [785, 14] width 12 height 12
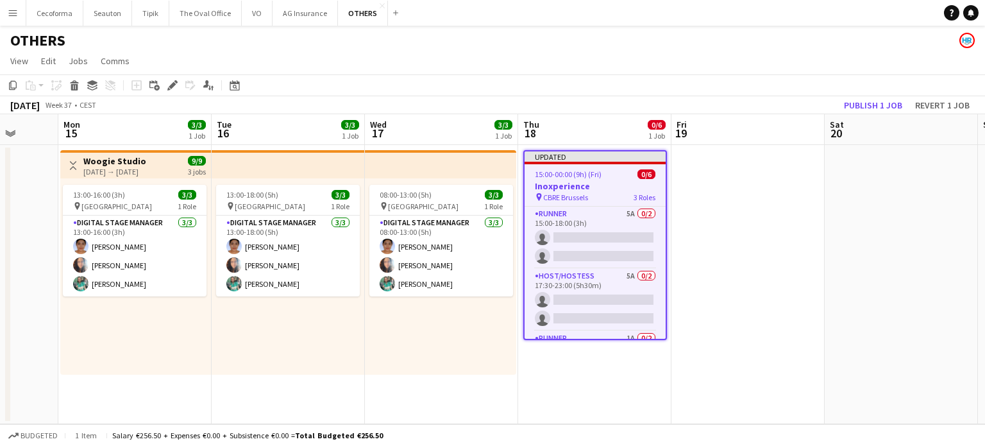
click at [591, 376] on app-date-cell "Updated 15:00-00:00 (9h) (Fri) 0/6 Inoxperience pin CBRE Brussels 3 Roles Runne…" at bounding box center [594, 284] width 153 height 279
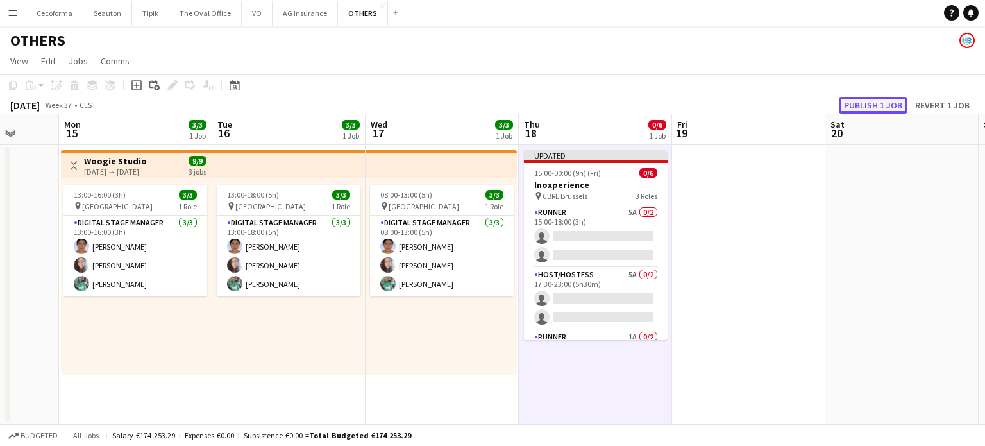
click at [884, 105] on button "Publish 1 job" at bounding box center [873, 105] width 69 height 17
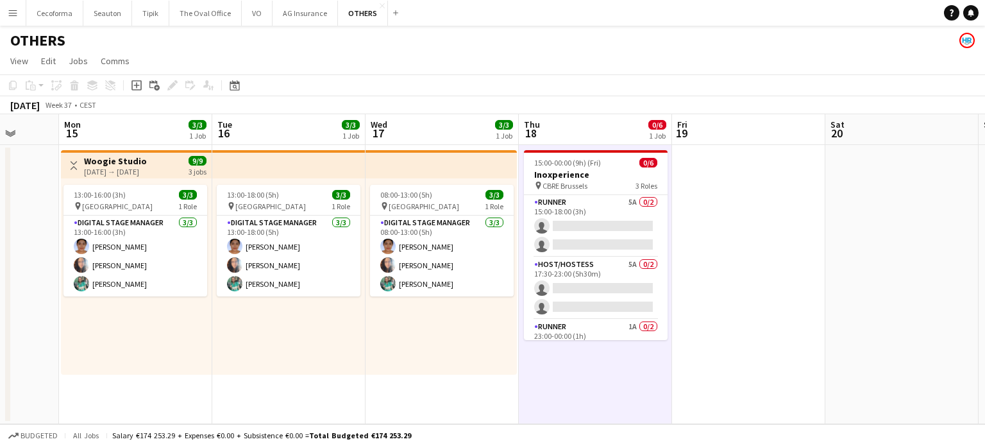
click at [711, 297] on app-date-cell at bounding box center [748, 284] width 153 height 279
